Goal: Navigation & Orientation: Go to known website

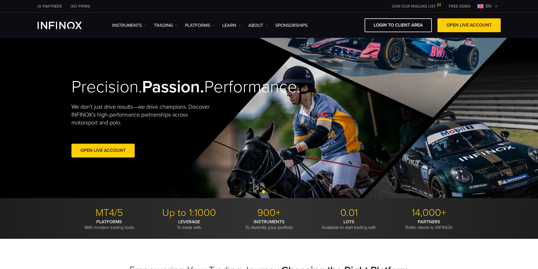
click at [214, 25] on img at bounding box center [213, 25] width 3 height 3
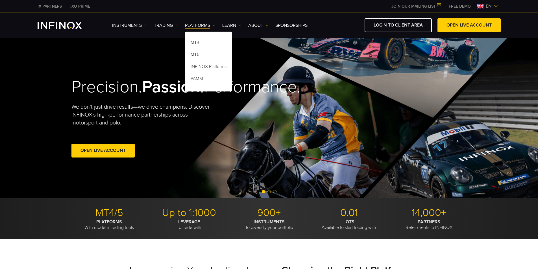
click at [14, 127] on video at bounding box center [269, 118] width 538 height 160
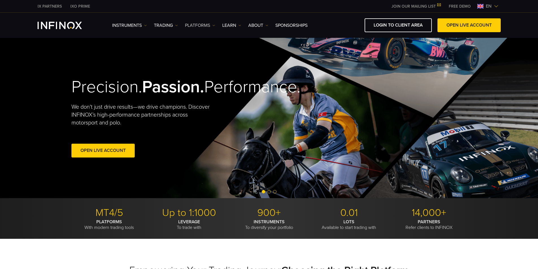
click at [214, 26] on img at bounding box center [213, 25] width 3 height 3
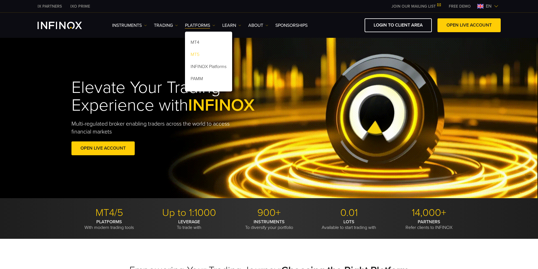
click at [193, 53] on link "MT5" at bounding box center [208, 55] width 47 height 12
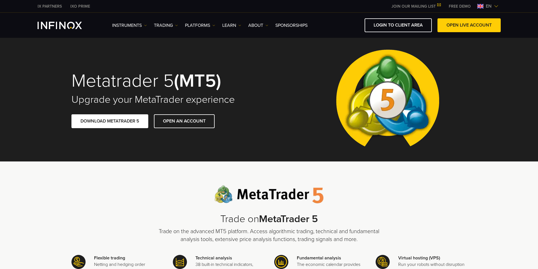
click at [496, 5] on img at bounding box center [496, 6] width 5 height 5
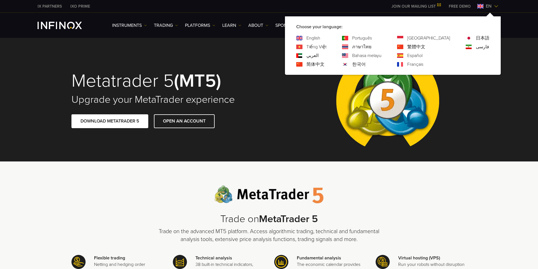
click at [326, 47] on link "Tiếng Việt" at bounding box center [316, 46] width 20 height 7
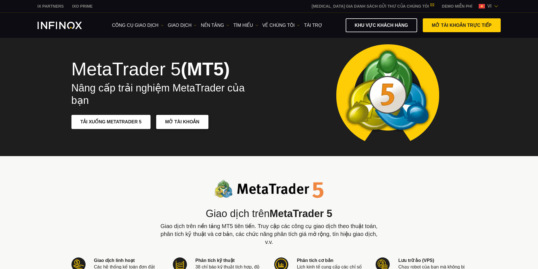
click at [180, 123] on link "MỞ TÀI KHOẢN" at bounding box center [182, 122] width 52 height 14
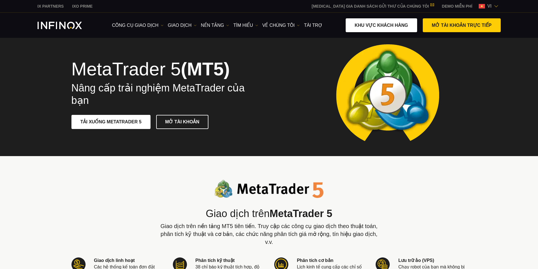
click at [379, 20] on link "KHU VỰC KHÁCH HÀNG" at bounding box center [381, 25] width 71 height 14
